Goal: Check status: Check status

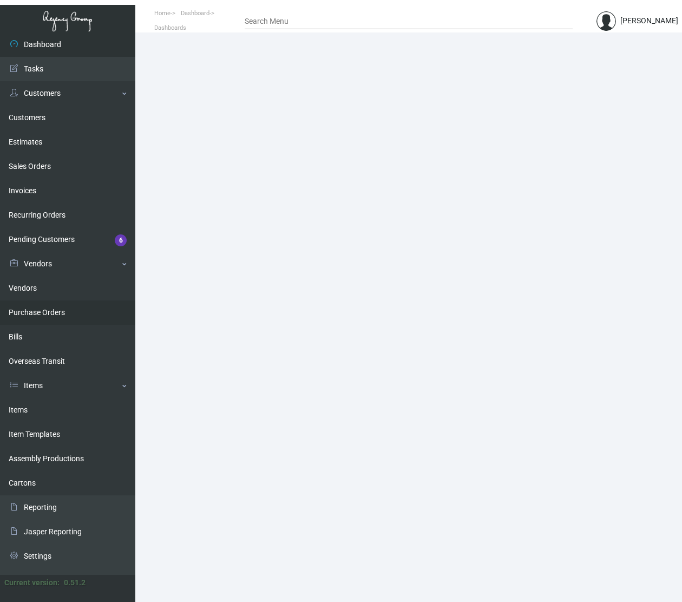
click at [58, 317] on link "Purchase Orders" at bounding box center [67, 312] width 135 height 24
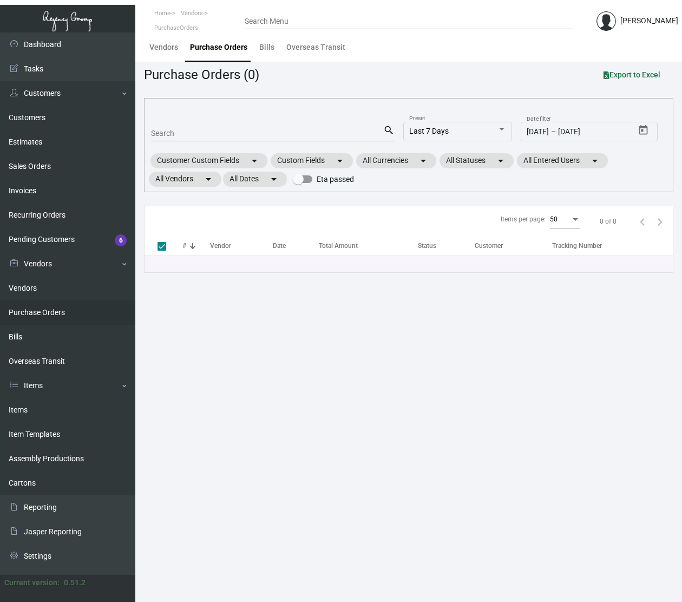
click at [196, 134] on input "Search" at bounding box center [267, 133] width 232 height 9
paste input "101711"
type input "101711"
checkbox input "false"
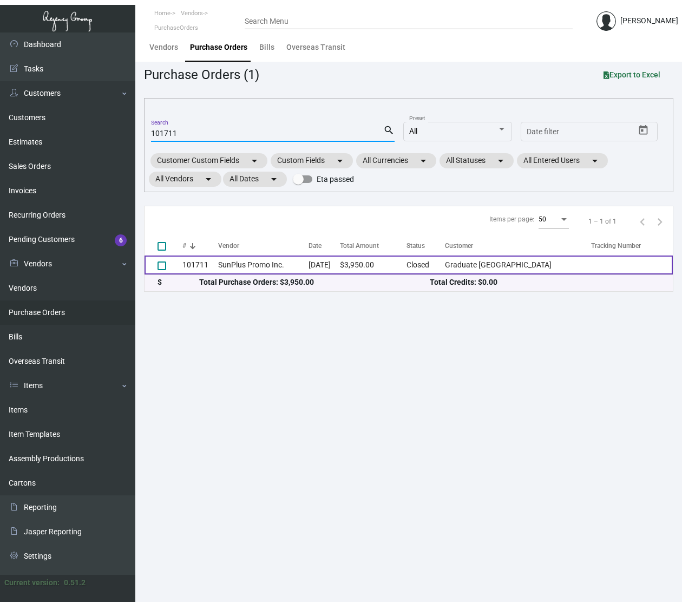
type input "101711"
click at [249, 267] on td "SunPlus Promo Inc." at bounding box center [263, 264] width 90 height 19
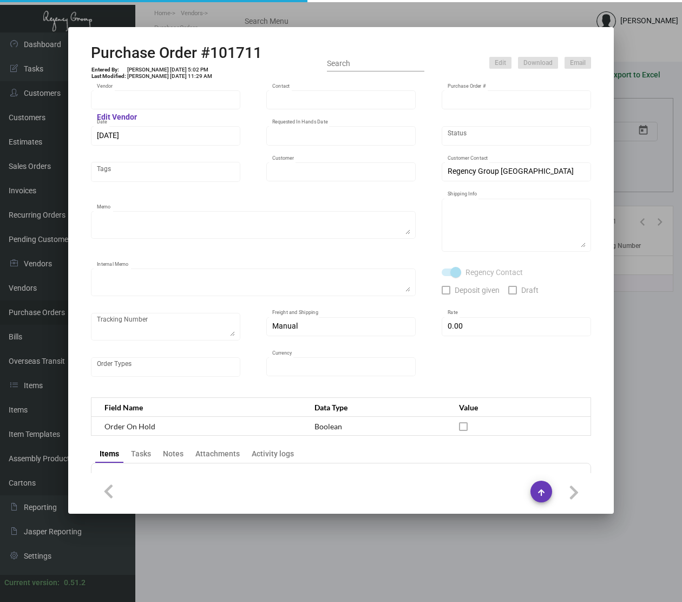
type input "SunPlus Promo Inc."
type input "[PERSON_NAME]"
type input "101711"
type input "[DATE]"
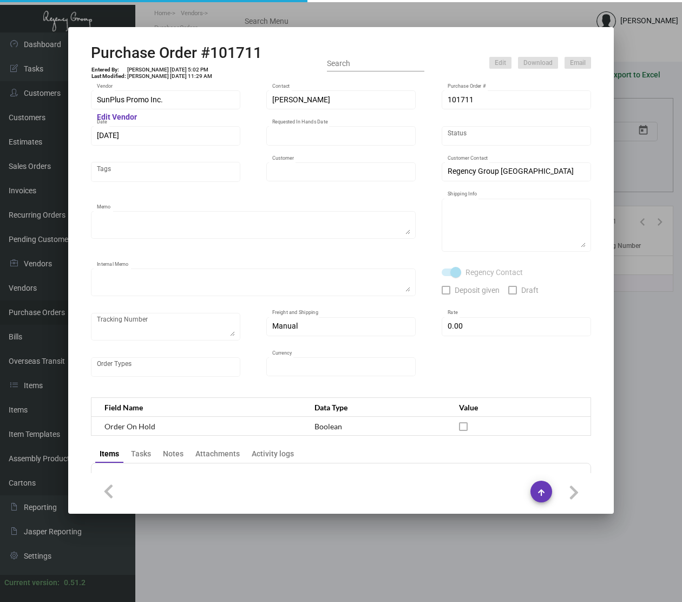
type input "Graduate [GEOGRAPHIC_DATA]"
type textarea "Ship via AIR."
type textarea "Regency Group NJ - [PERSON_NAME] [STREET_ADDRESS]"
type textarea "NJ Warehouse."
checkbox input "true"
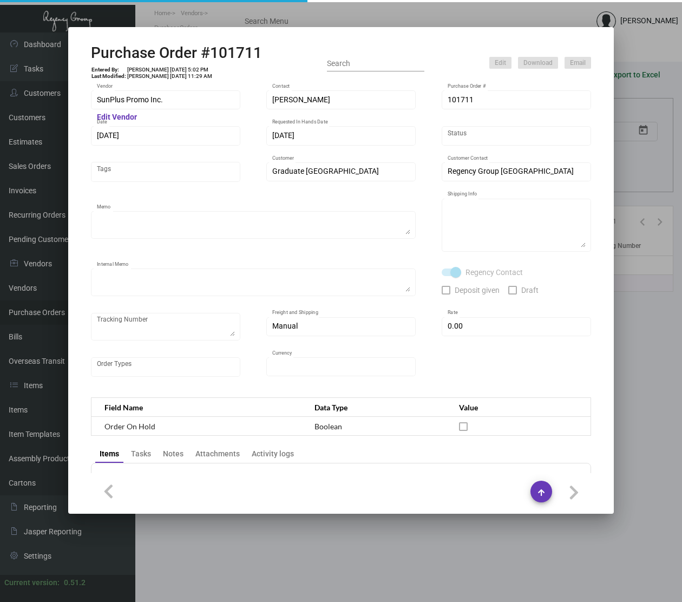
type input "$ 0.00"
type input "United States Dollar $"
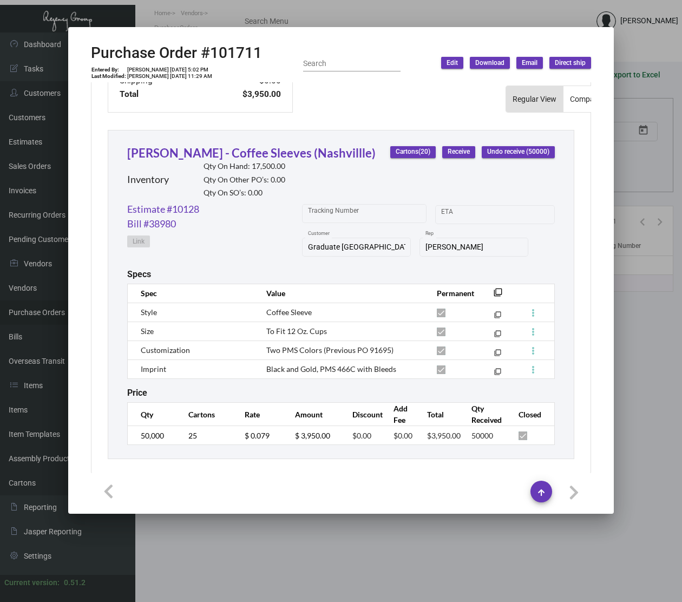
scroll to position [461, 0]
